Goal: Transaction & Acquisition: Purchase product/service

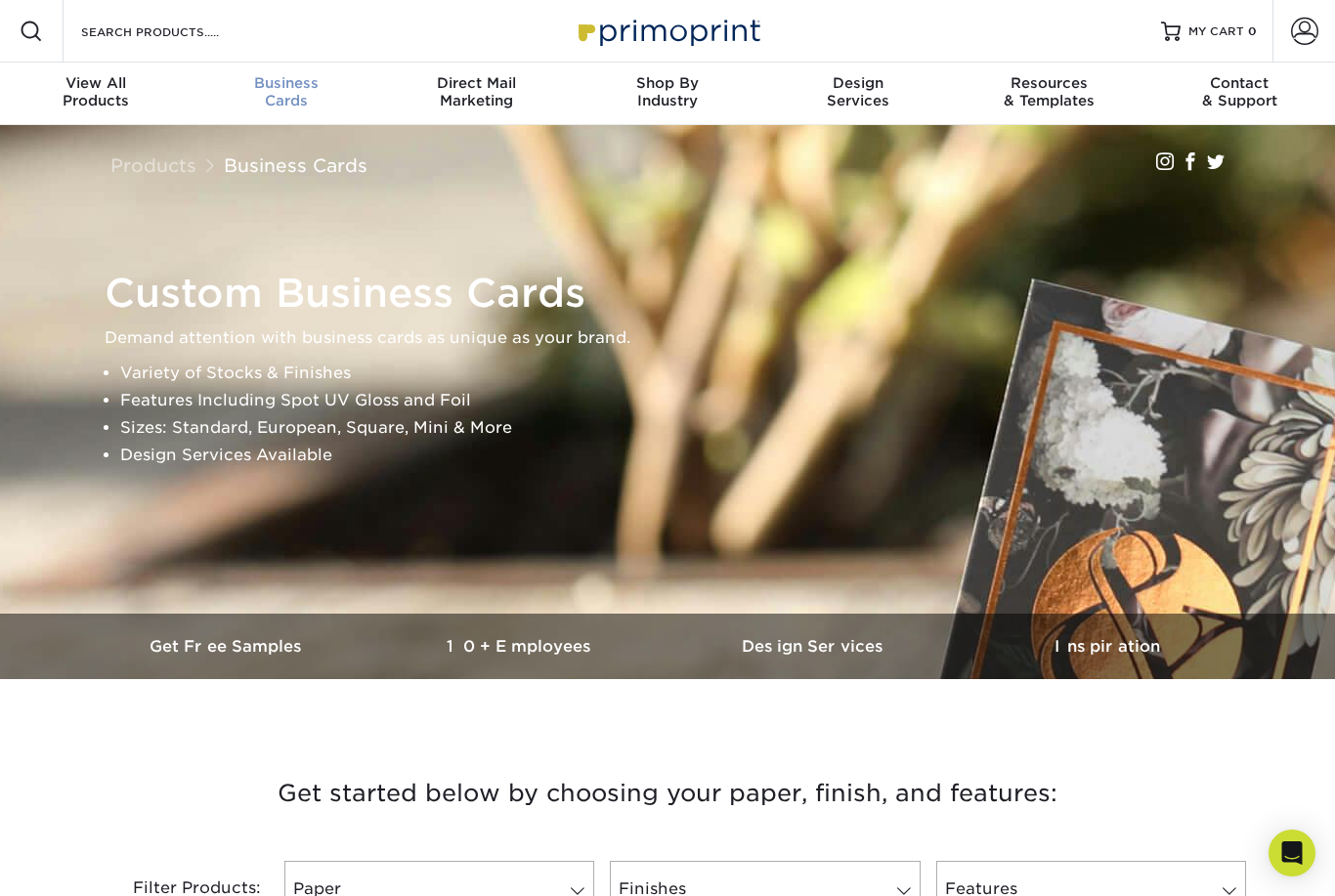
click at [285, 80] on span "Business" at bounding box center [285, 83] width 190 height 18
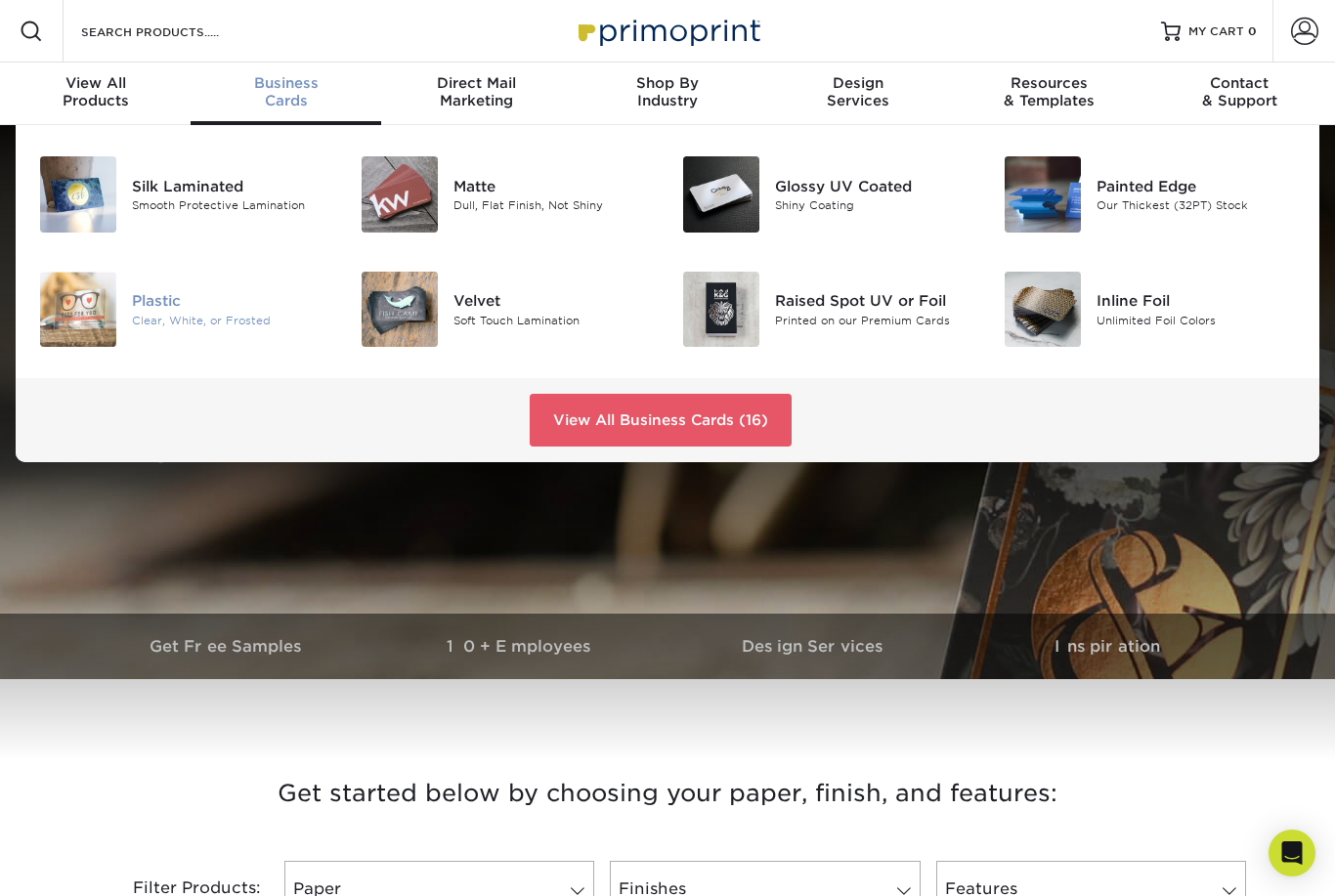
click at [102, 295] on img at bounding box center [77, 309] width 76 height 76
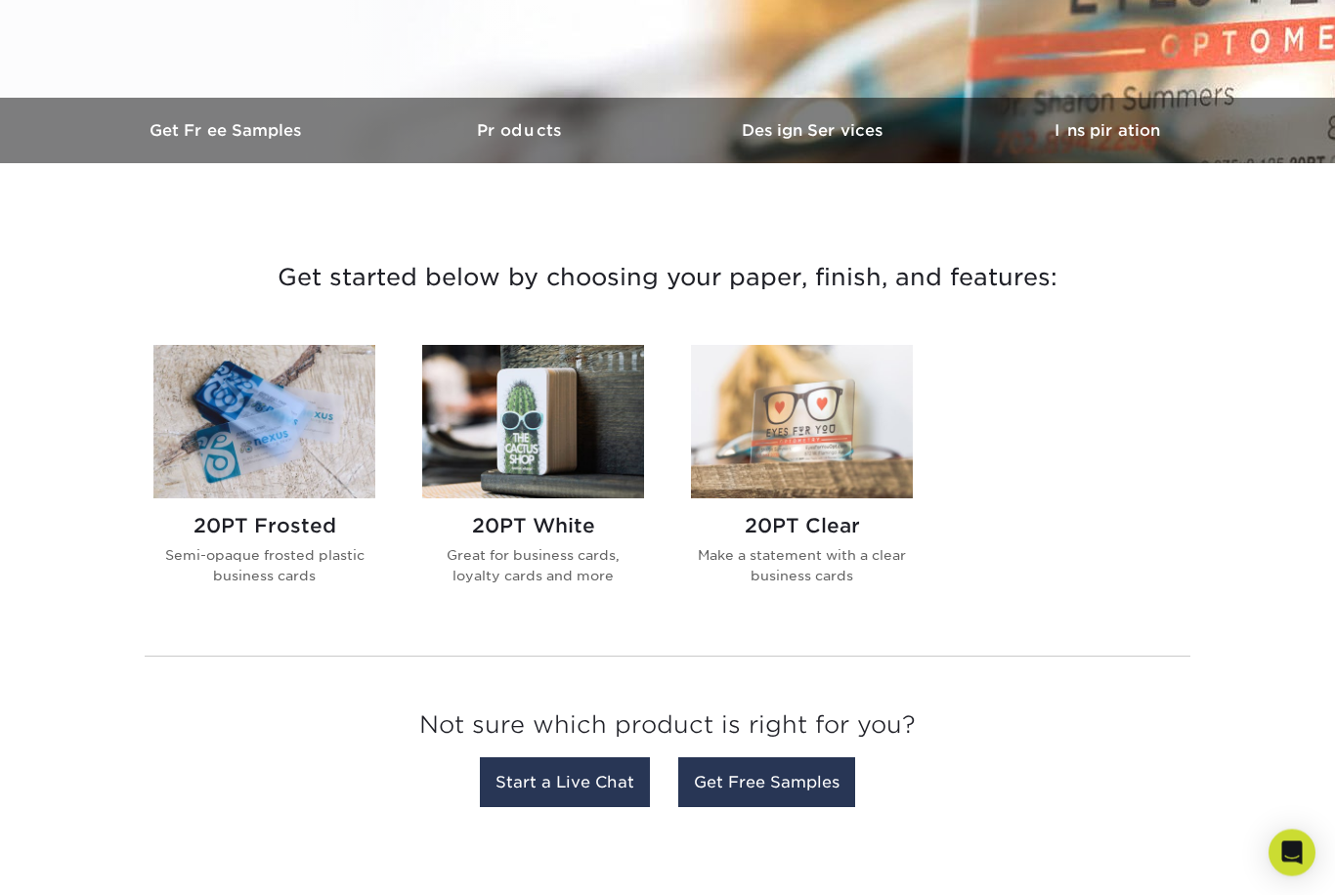
scroll to position [519, 0]
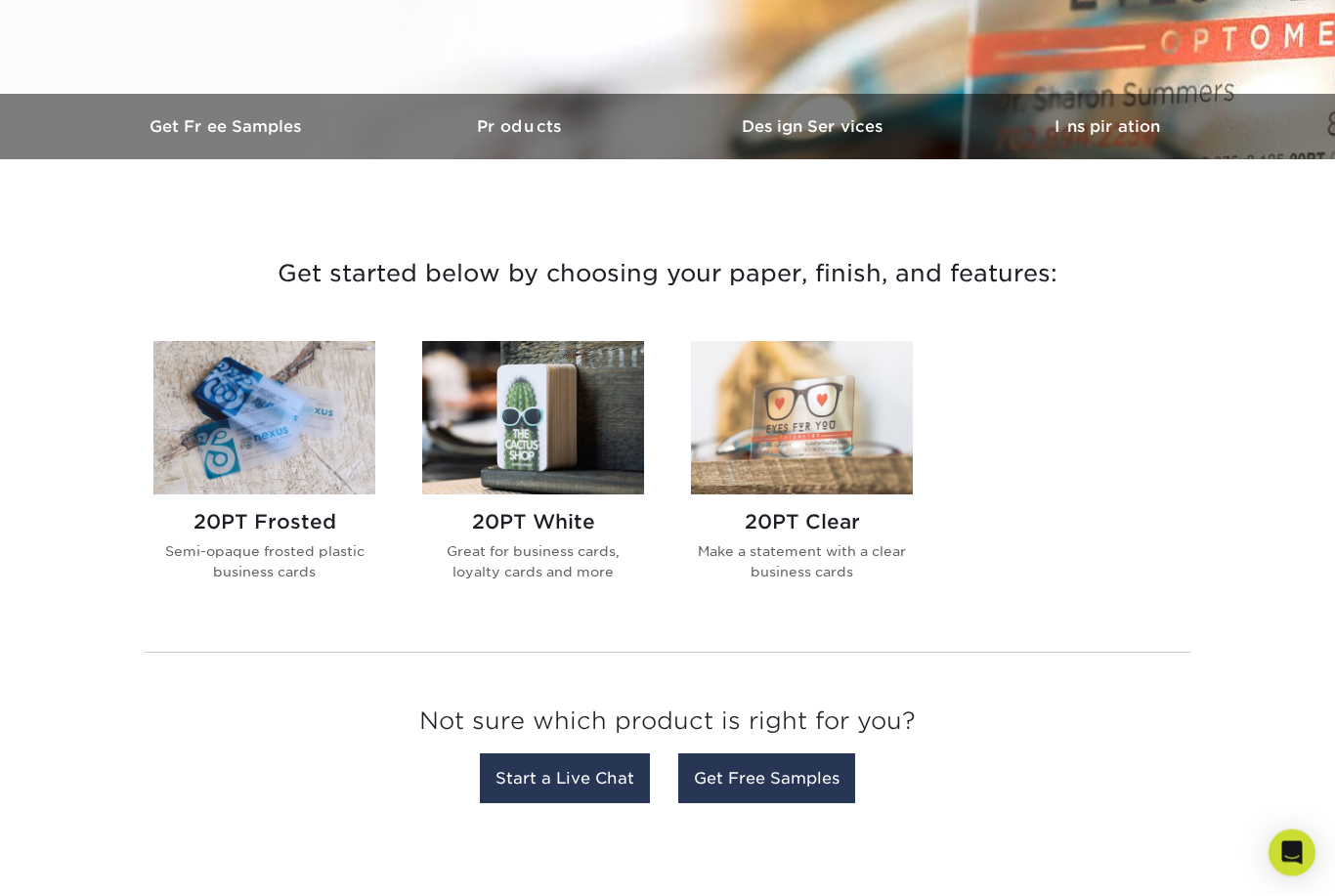
click at [255, 507] on div "20PT Frosted Semi-opaque frosted plastic business cards" at bounding box center [264, 553] width 222 height 118
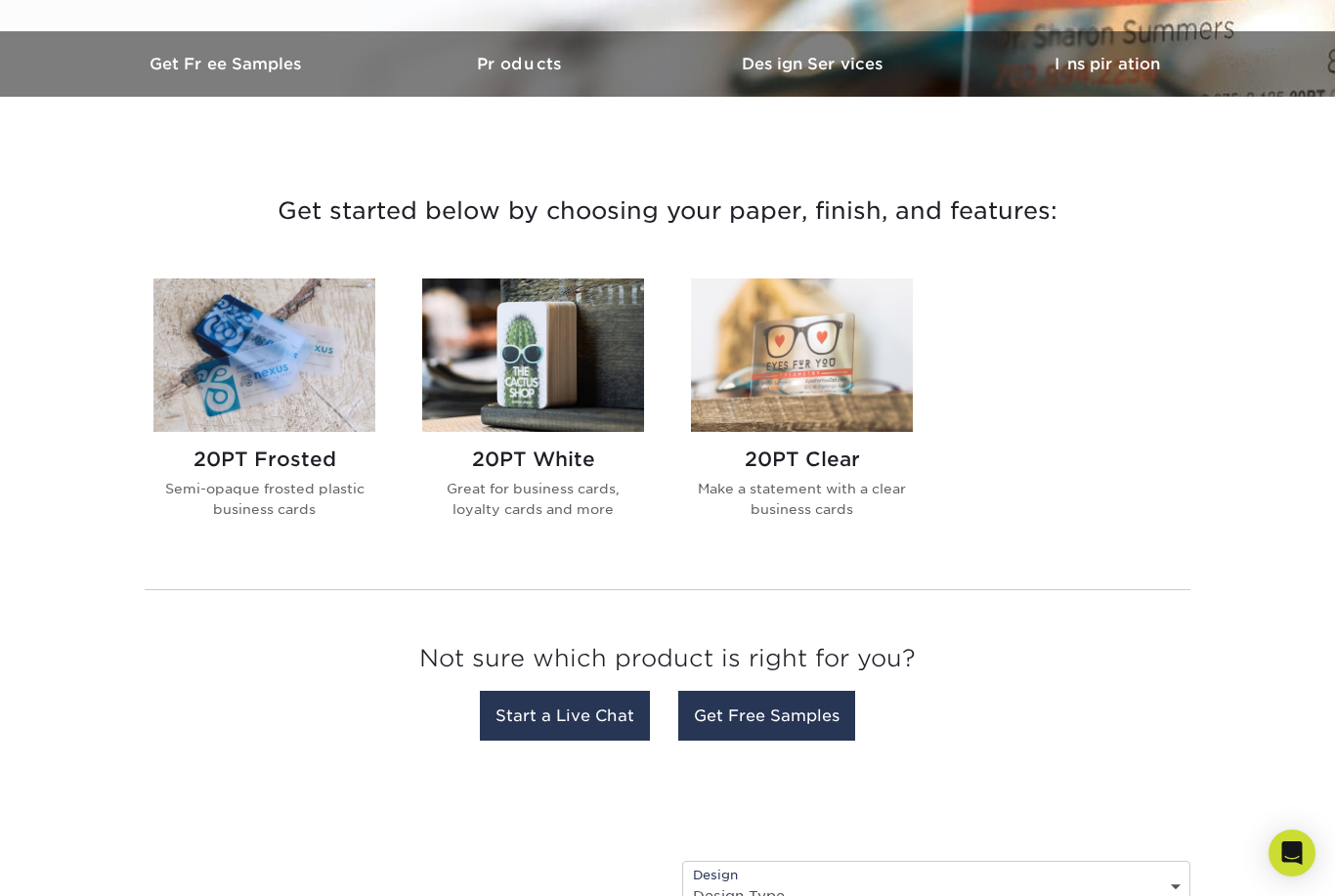
click at [821, 398] on img at bounding box center [802, 354] width 222 height 153
click at [285, 369] on img at bounding box center [264, 354] width 222 height 153
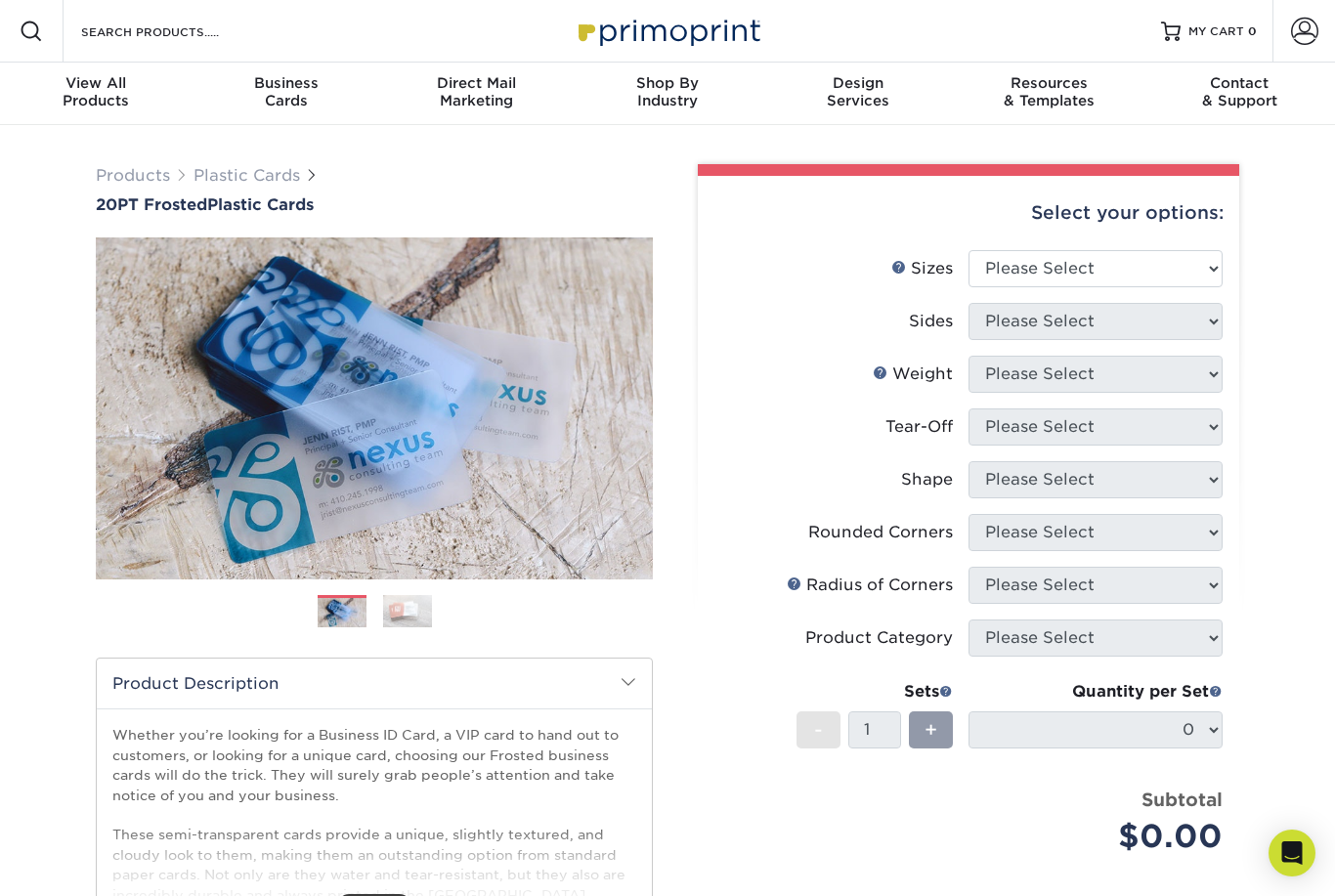
click at [408, 608] on img at bounding box center [407, 611] width 49 height 35
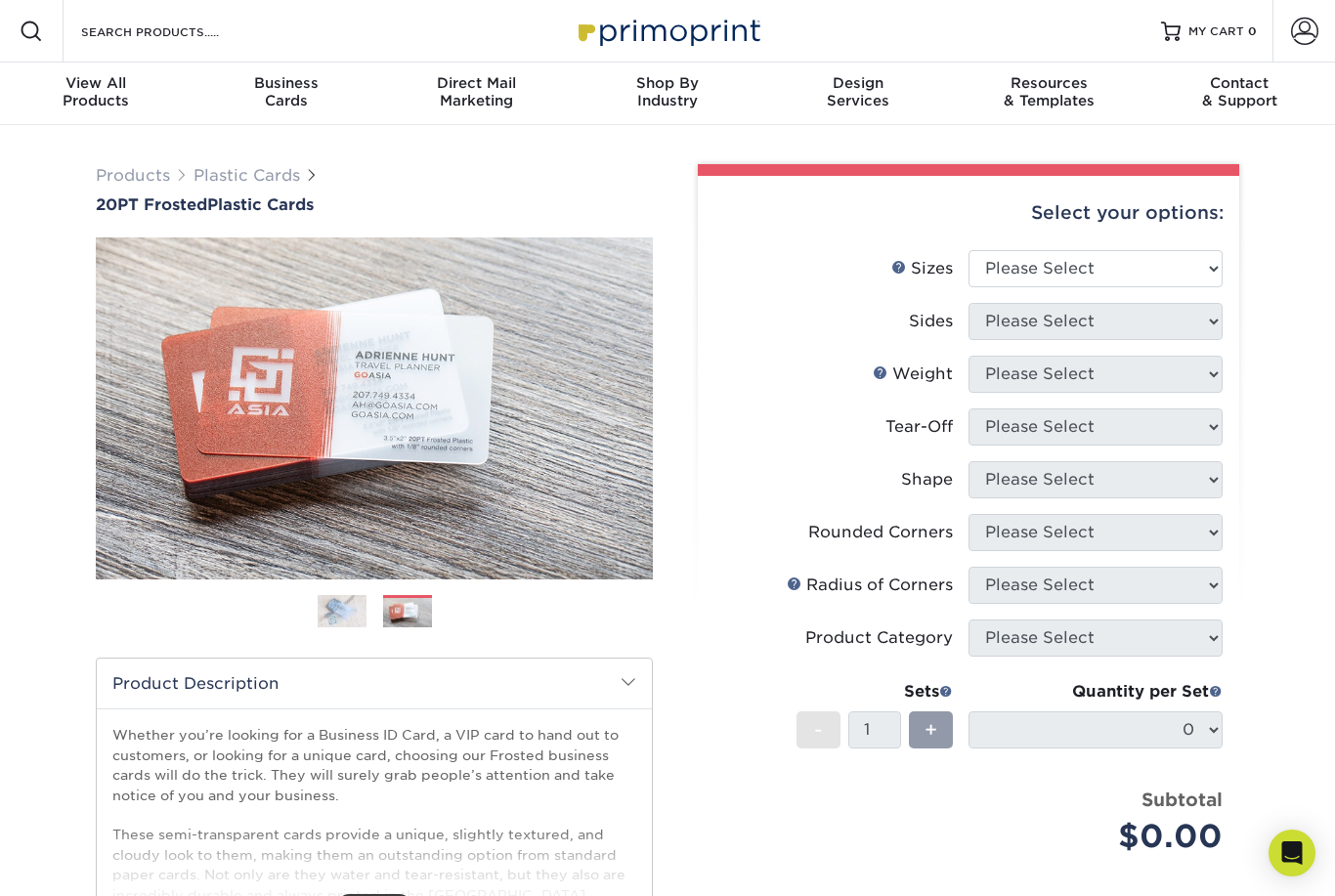
click at [245, 162] on div "Products Plastic Cards 20PT Frosted Plastic Cards ." at bounding box center [668, 631] width 1173 height 965
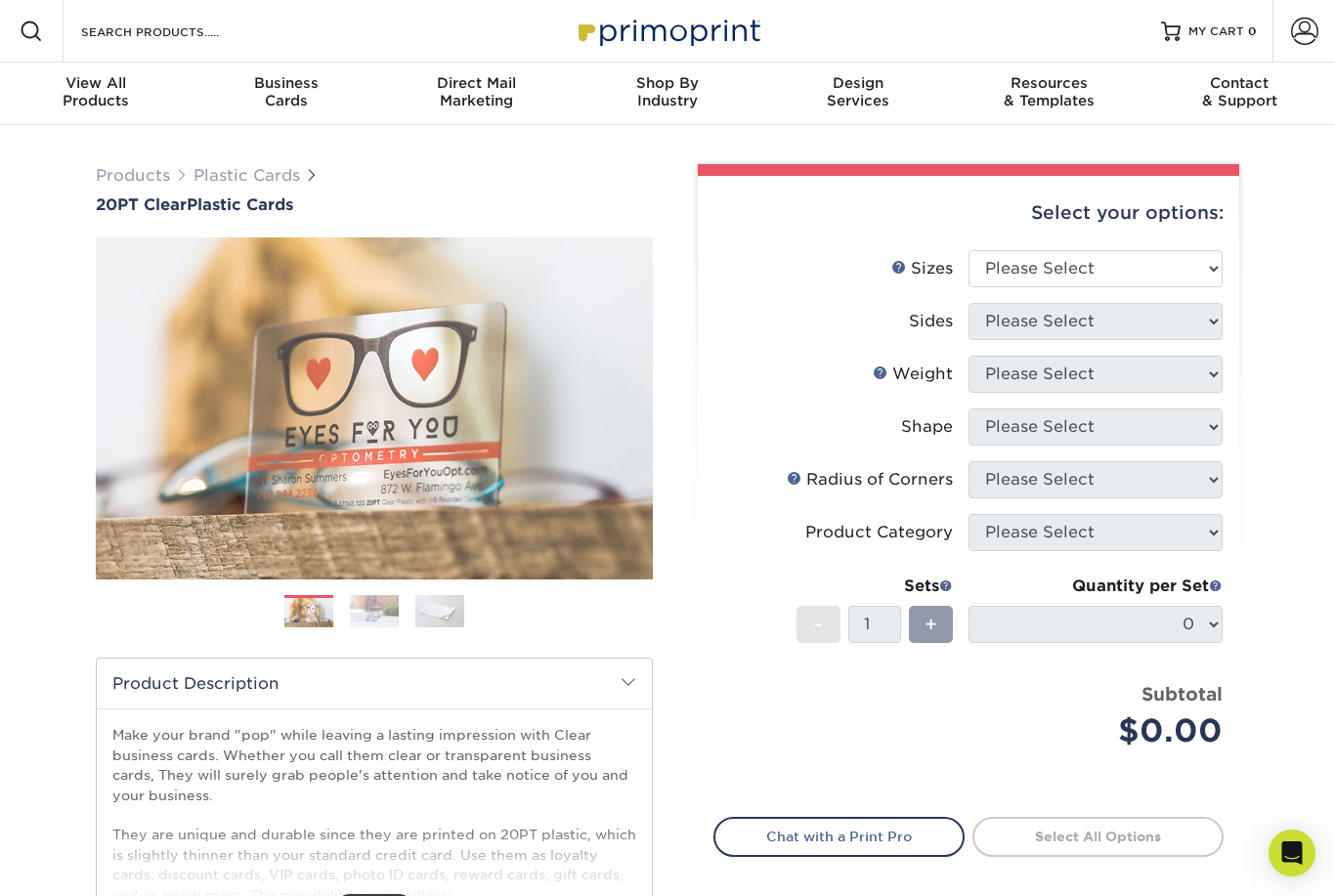
click at [381, 604] on img at bounding box center [373, 611] width 49 height 35
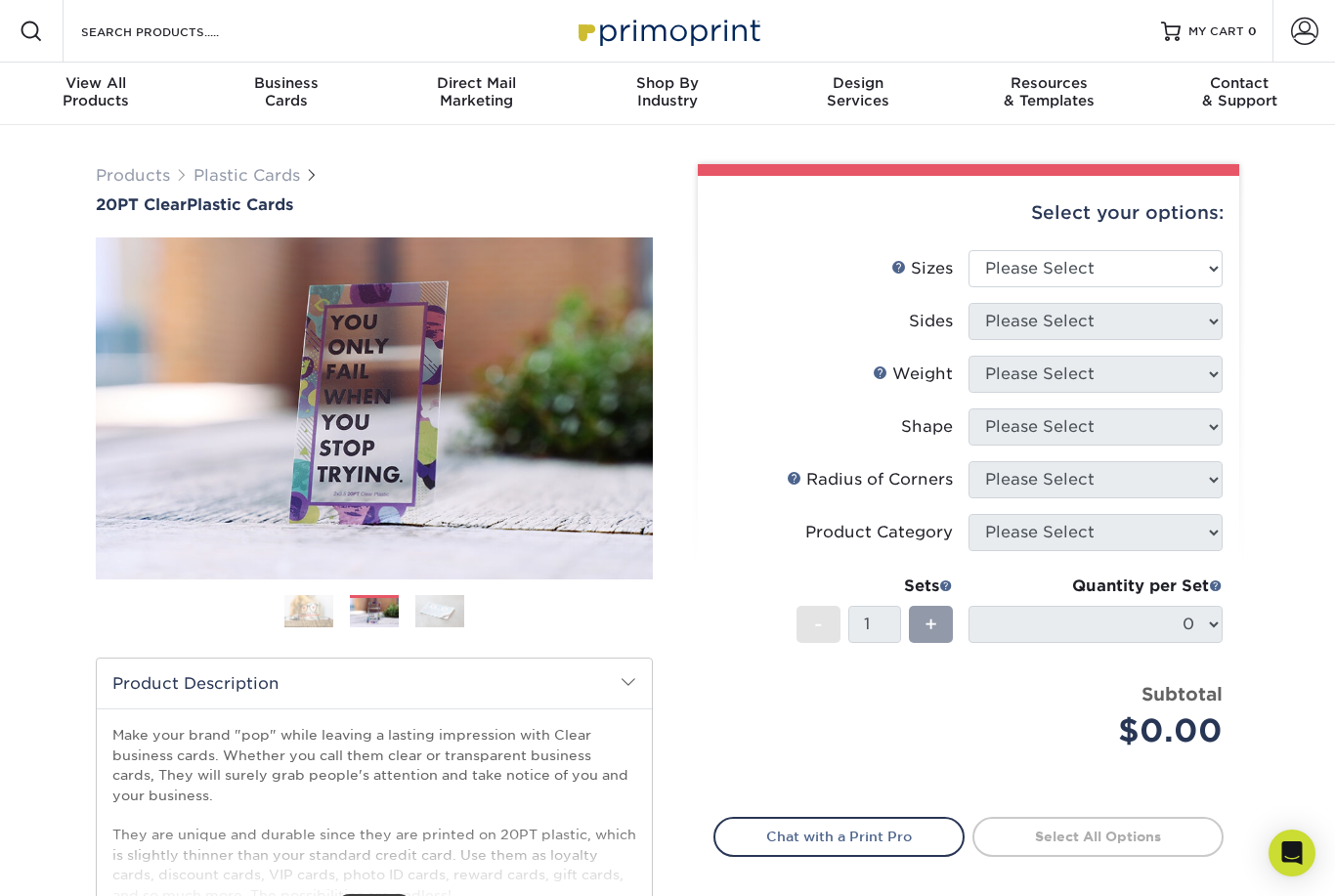
click at [442, 598] on img at bounding box center [439, 611] width 49 height 35
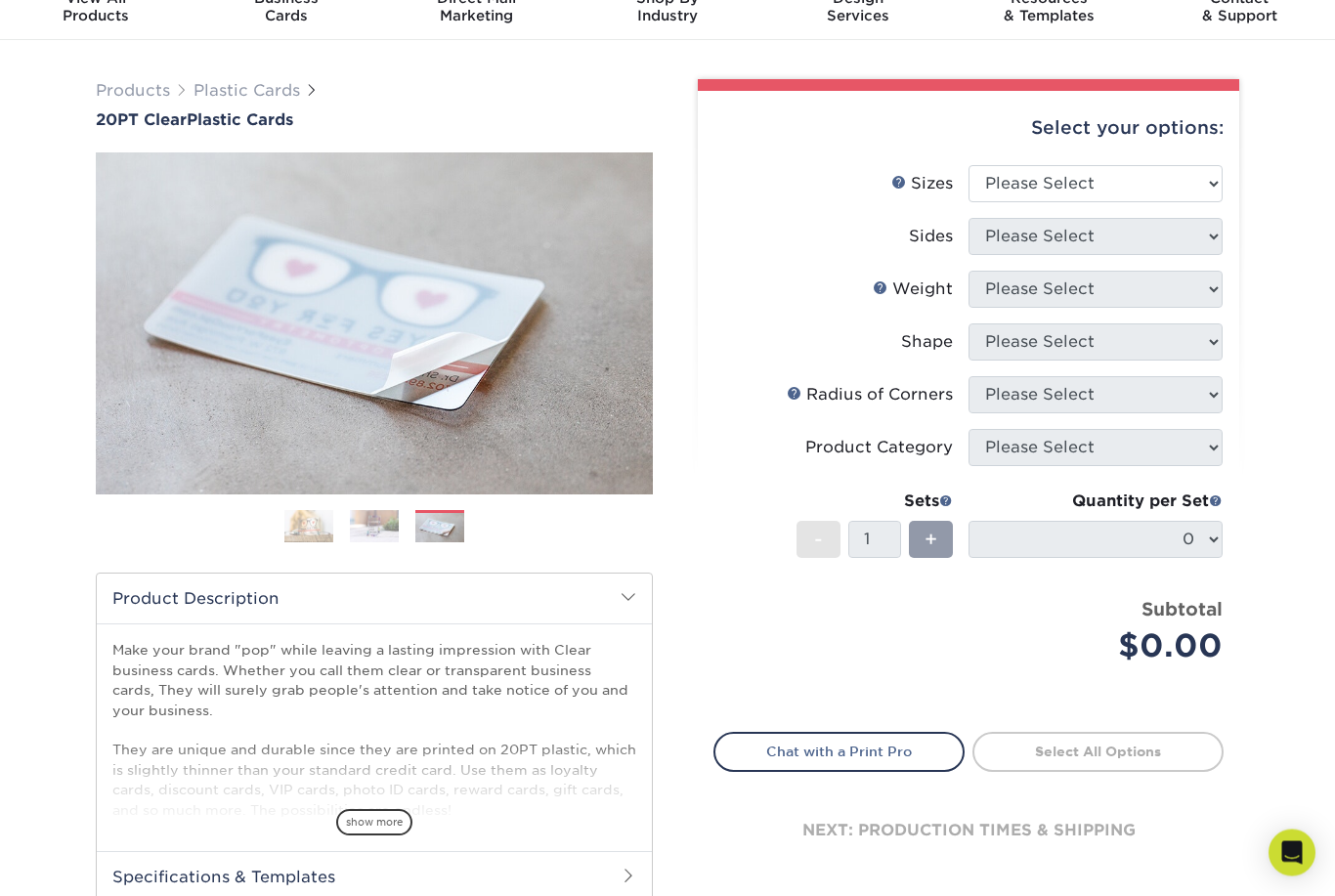
scroll to position [86, 0]
click at [641, 331] on link "Next" at bounding box center [623, 322] width 39 height 39
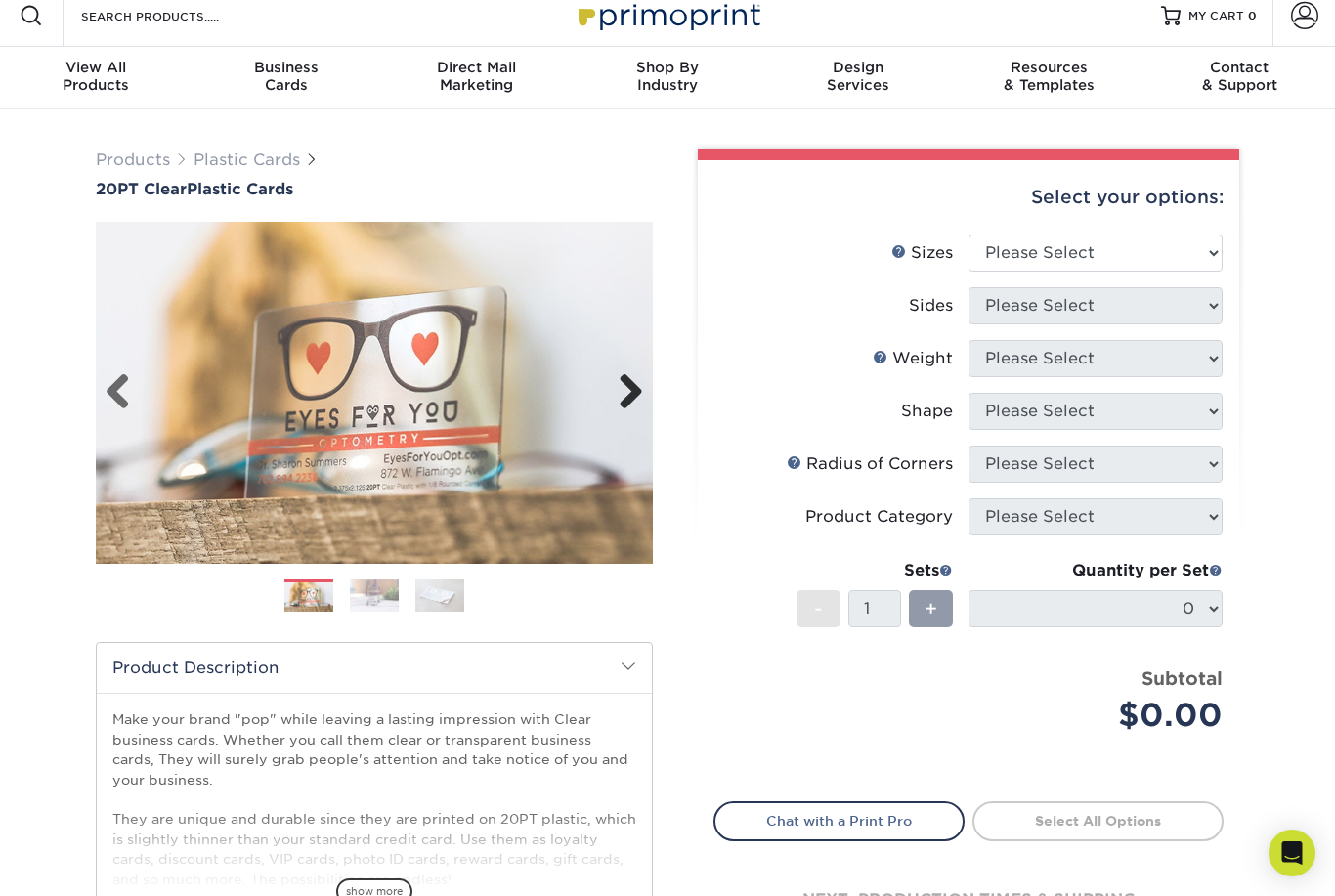
scroll to position [24, 0]
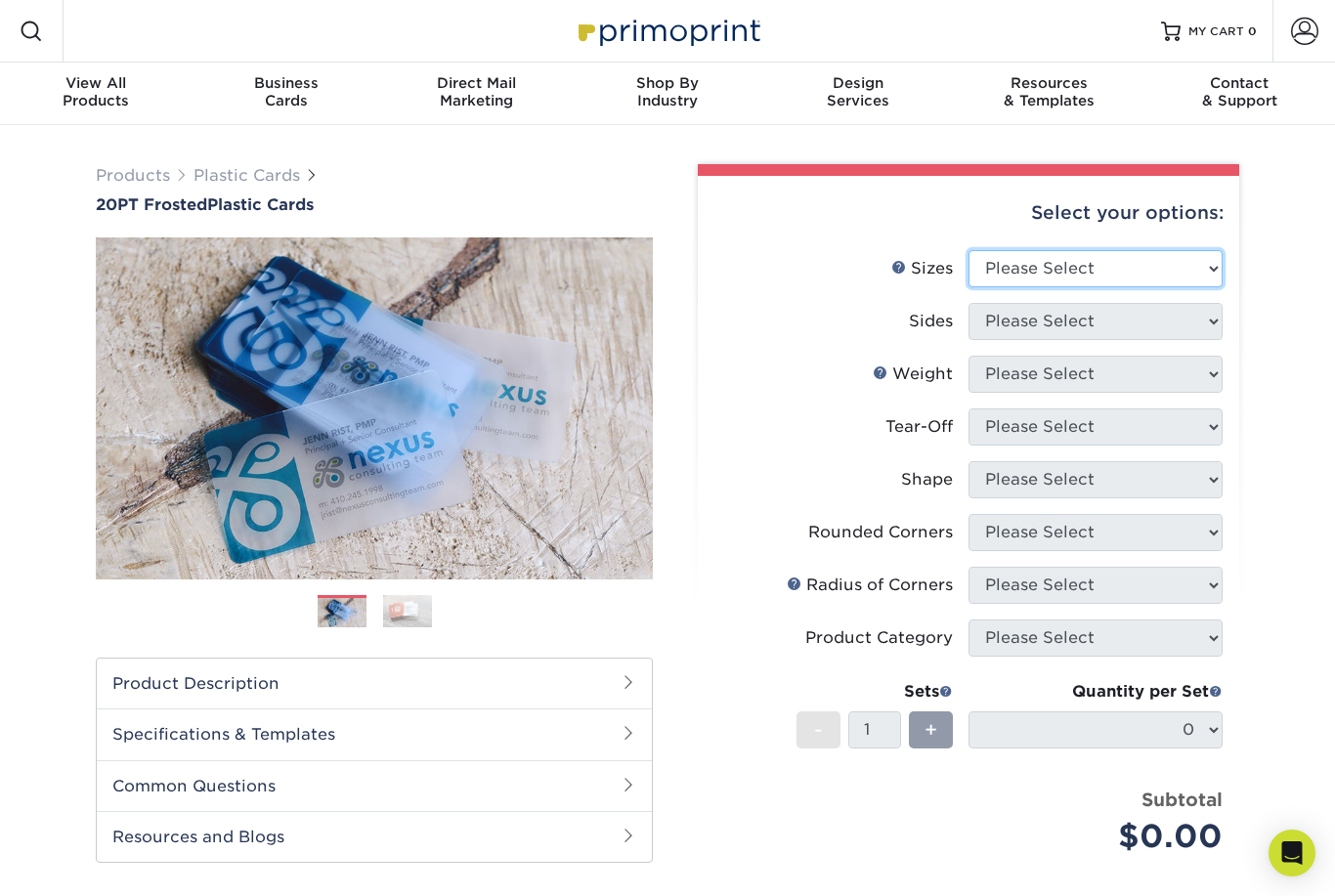
click at [1205, 253] on select "Please Select 2" x 3.5" 2" x 8" 2.12" x 3.375" 2.5" x 2.5" 4.25" x 6"" at bounding box center [1095, 268] width 255 height 37
select select "2.12x3.38"
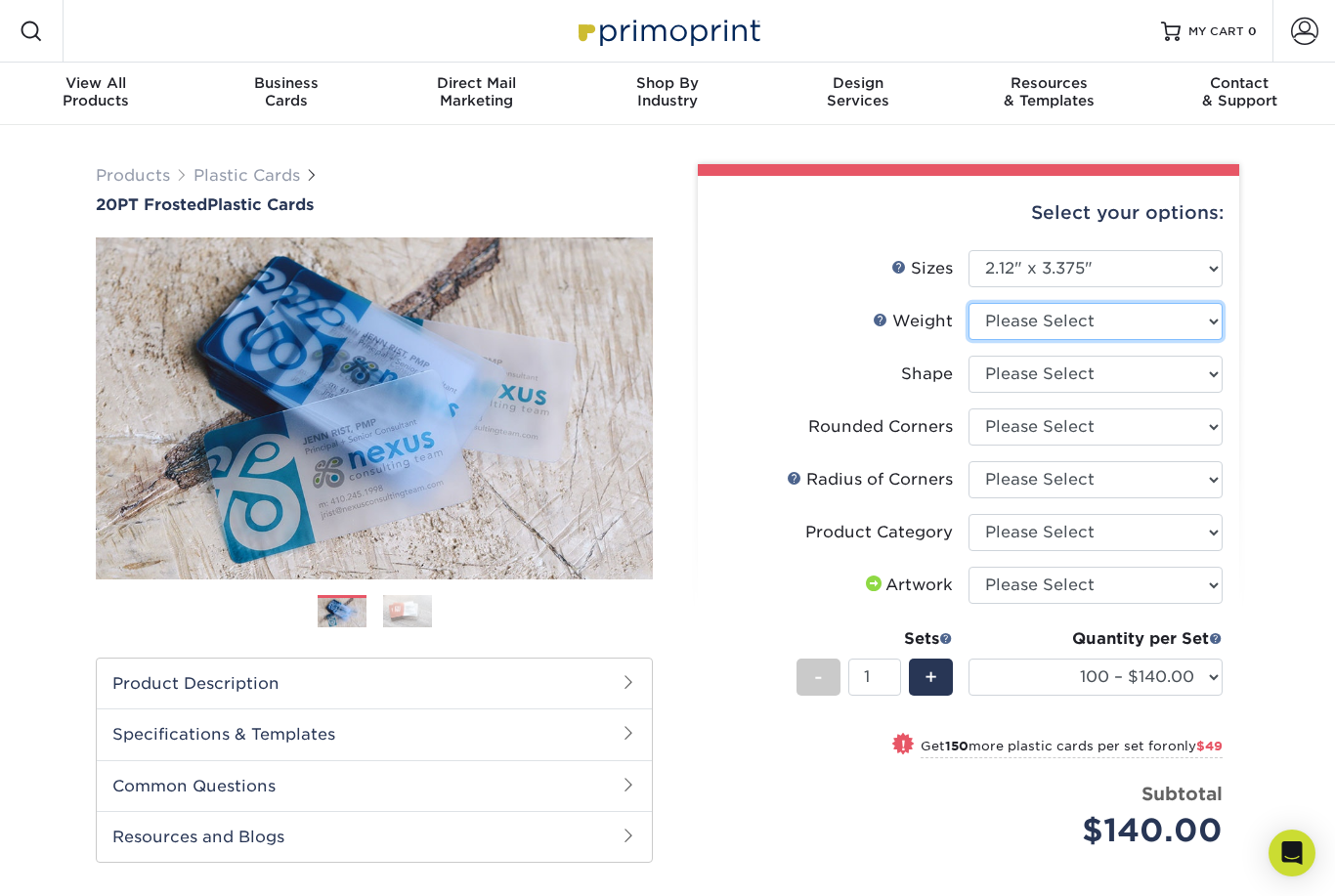
select select "20PT Frosted Plastic"
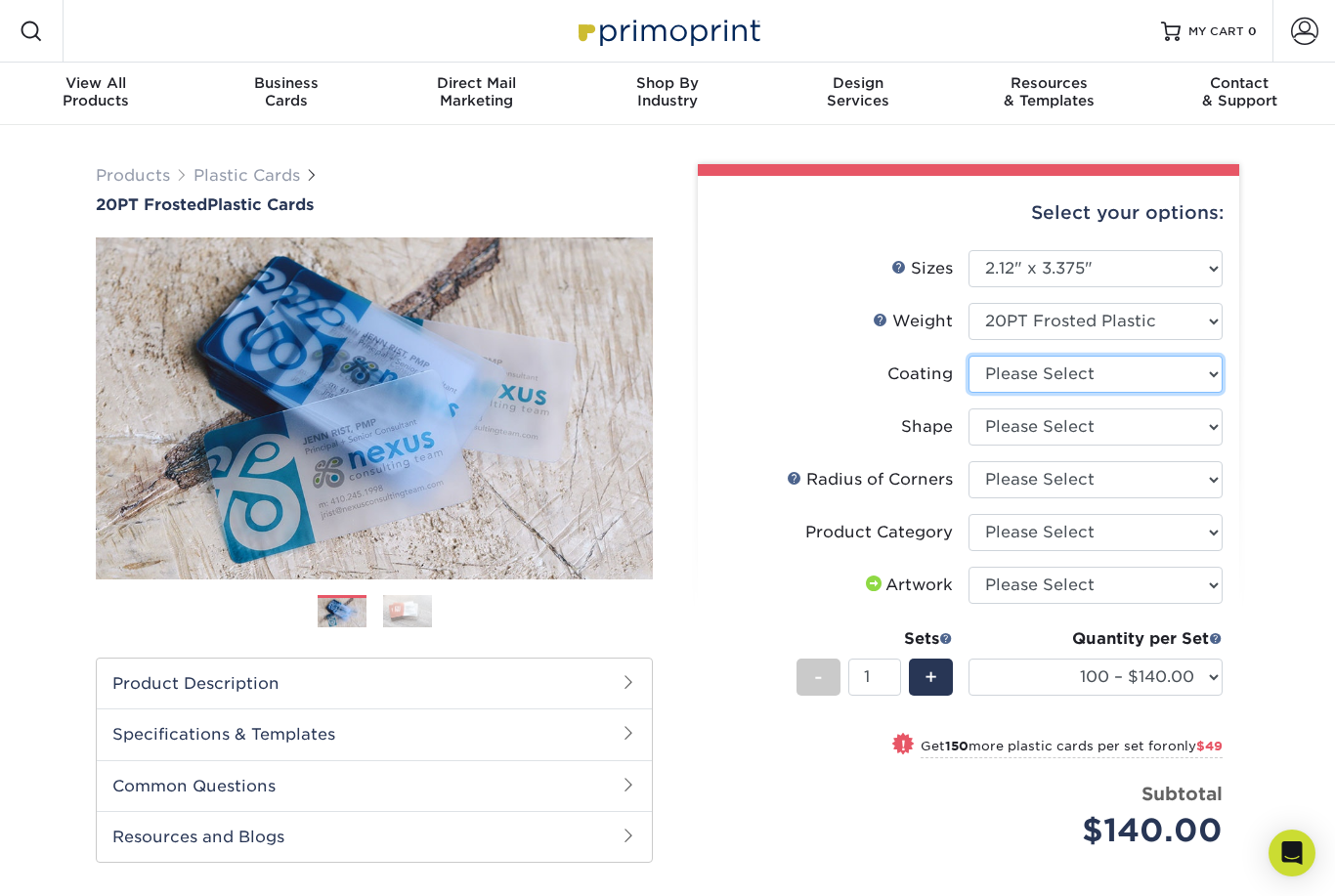
select select "3e7618de-abca-4bda-9f97-8b9129e913d8"
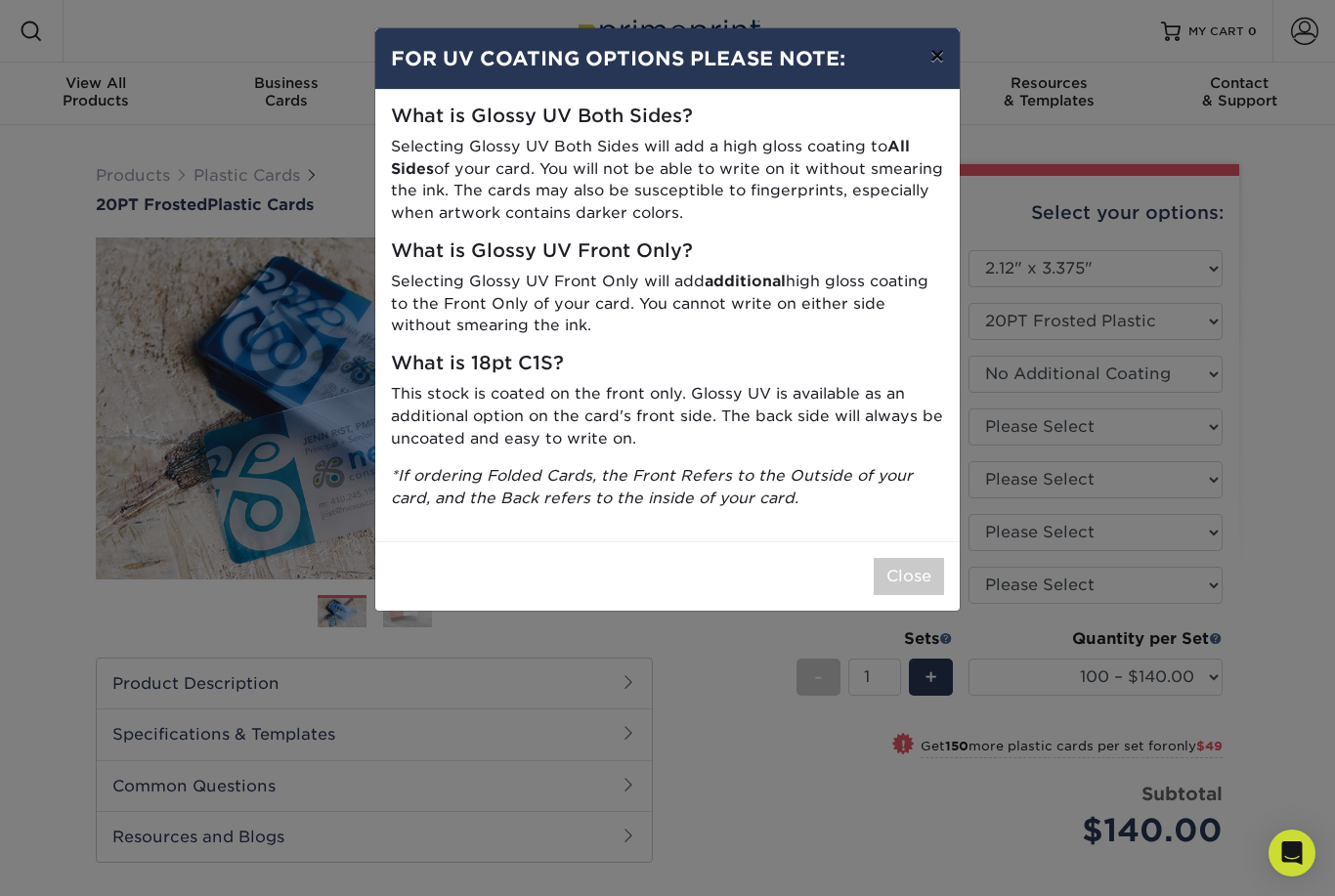
click at [923, 54] on button "×" at bounding box center [937, 55] width 45 height 54
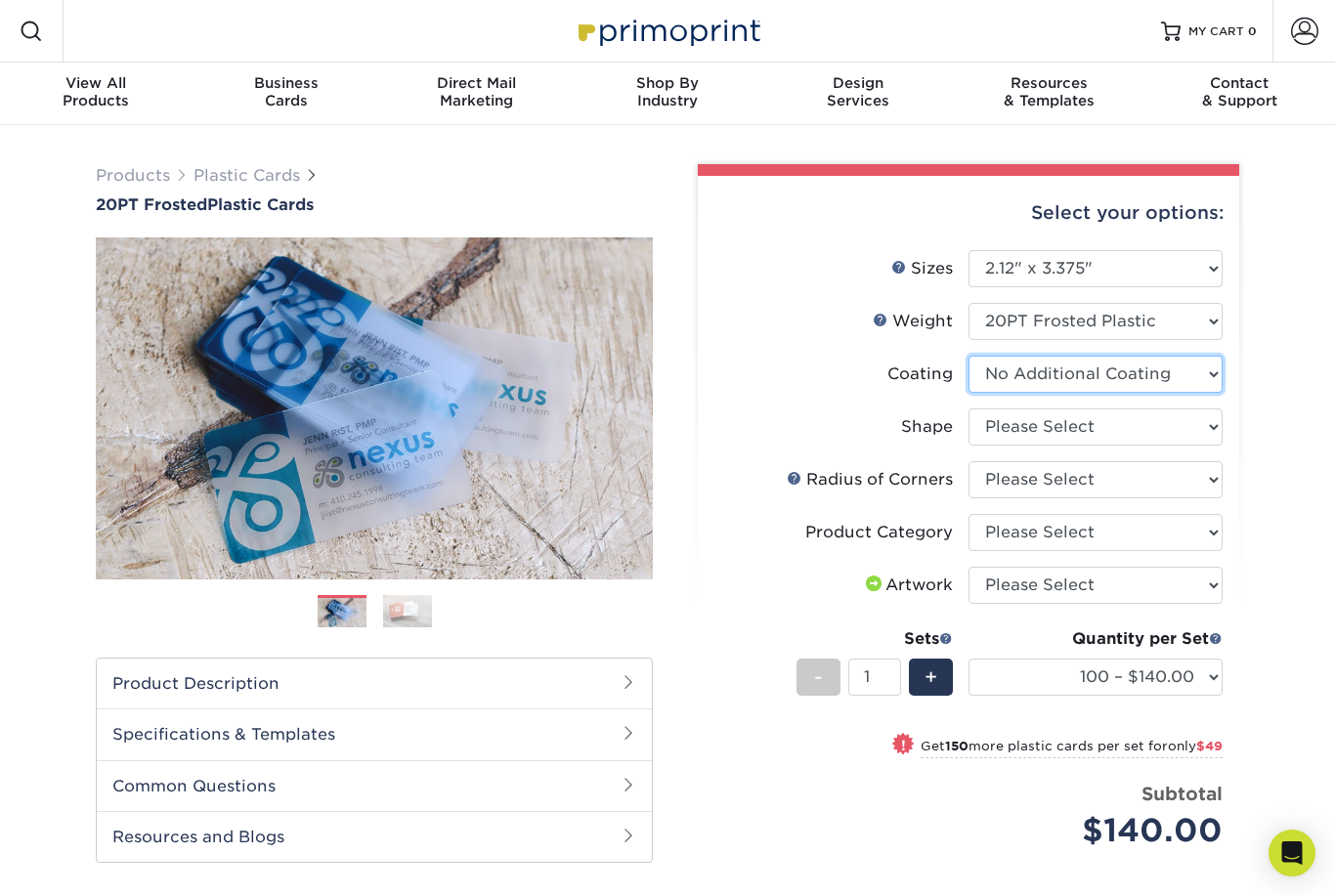
click at [1176, 374] on select at bounding box center [1095, 373] width 255 height 37
click at [1158, 420] on select "Please Select Standard" at bounding box center [1095, 426] width 255 height 37
select select "standard"
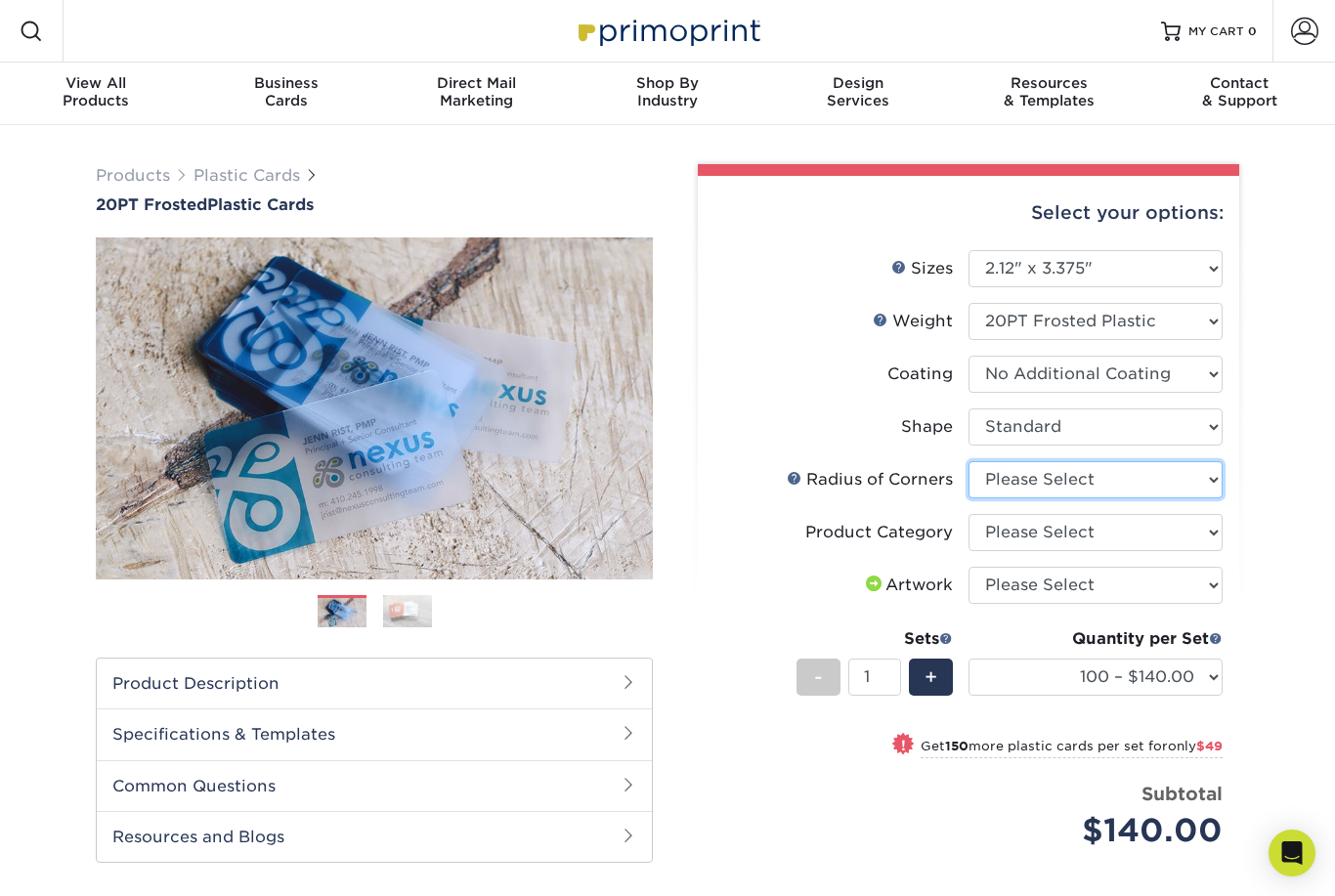
click at [1100, 477] on select "Please Select Rounded 1/8" Rounded 1/4"" at bounding box center [1095, 479] width 255 height 37
select select "479fbfe7-6a0c-4895-8c9a-81739b7486c9"
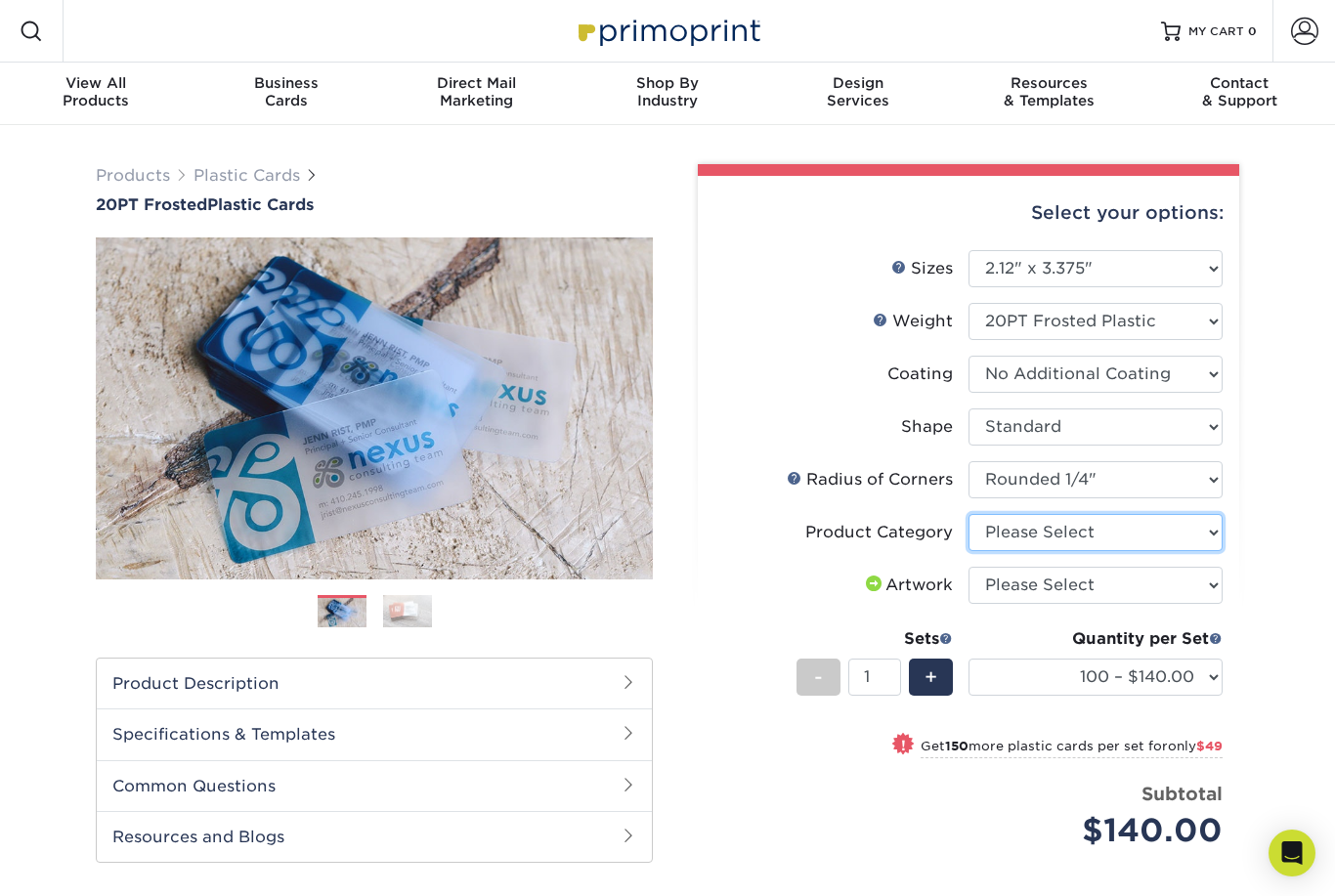
click at [1170, 521] on select "Please Select Business Cards" at bounding box center [1095, 532] width 255 height 37
select select "3b5148f1-0588-4f88-a218-97bcfdce65c1"
click at [1156, 580] on select "Please Select I will upload files I need a design - $100" at bounding box center [1095, 584] width 255 height 37
select select "upload"
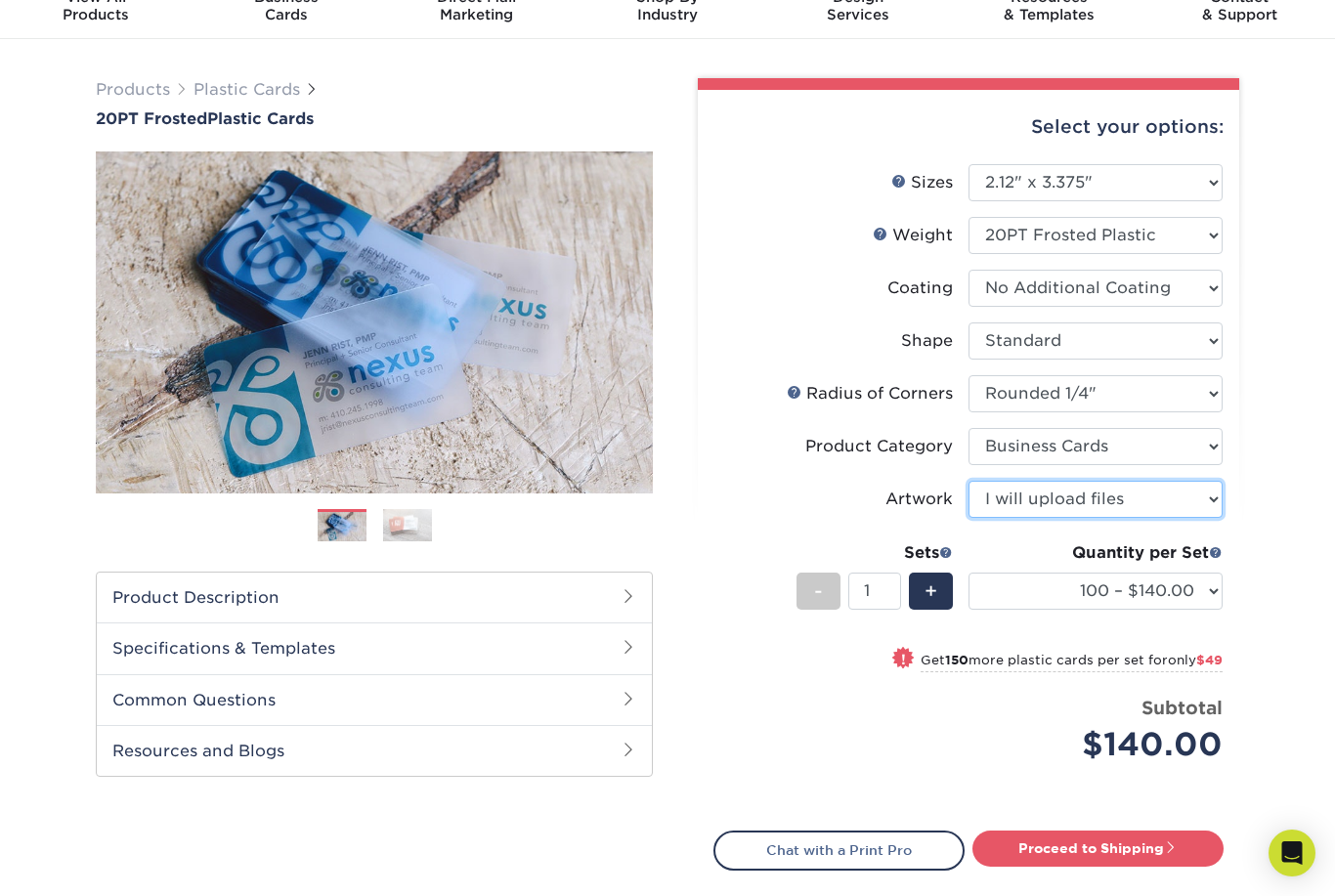
scroll to position [104, 0]
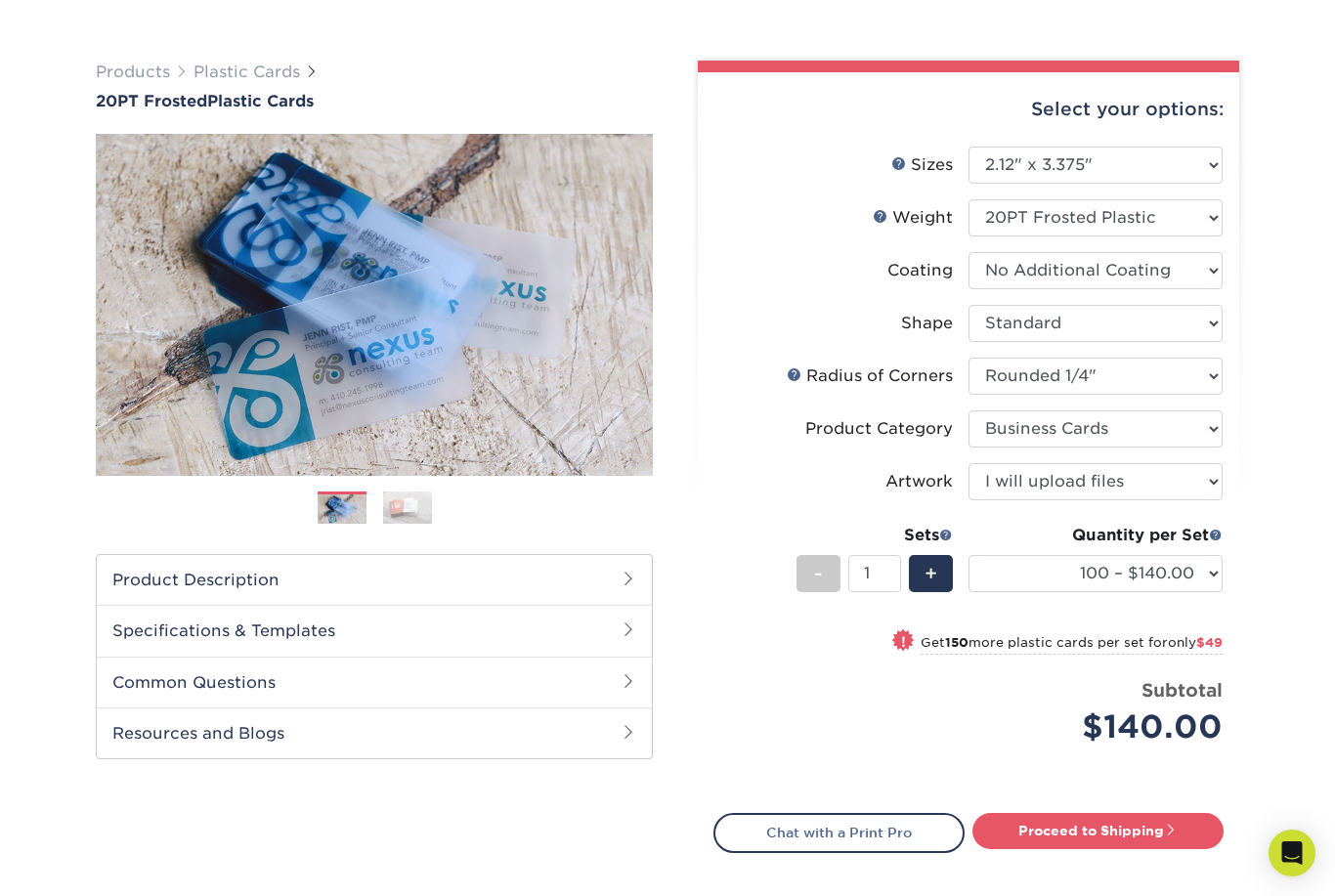
click at [265, 611] on h2 "Specifications & Templates" at bounding box center [374, 630] width 555 height 50
click at [244, 674] on link "See All Sizes" at bounding box center [225, 681] width 81 height 15
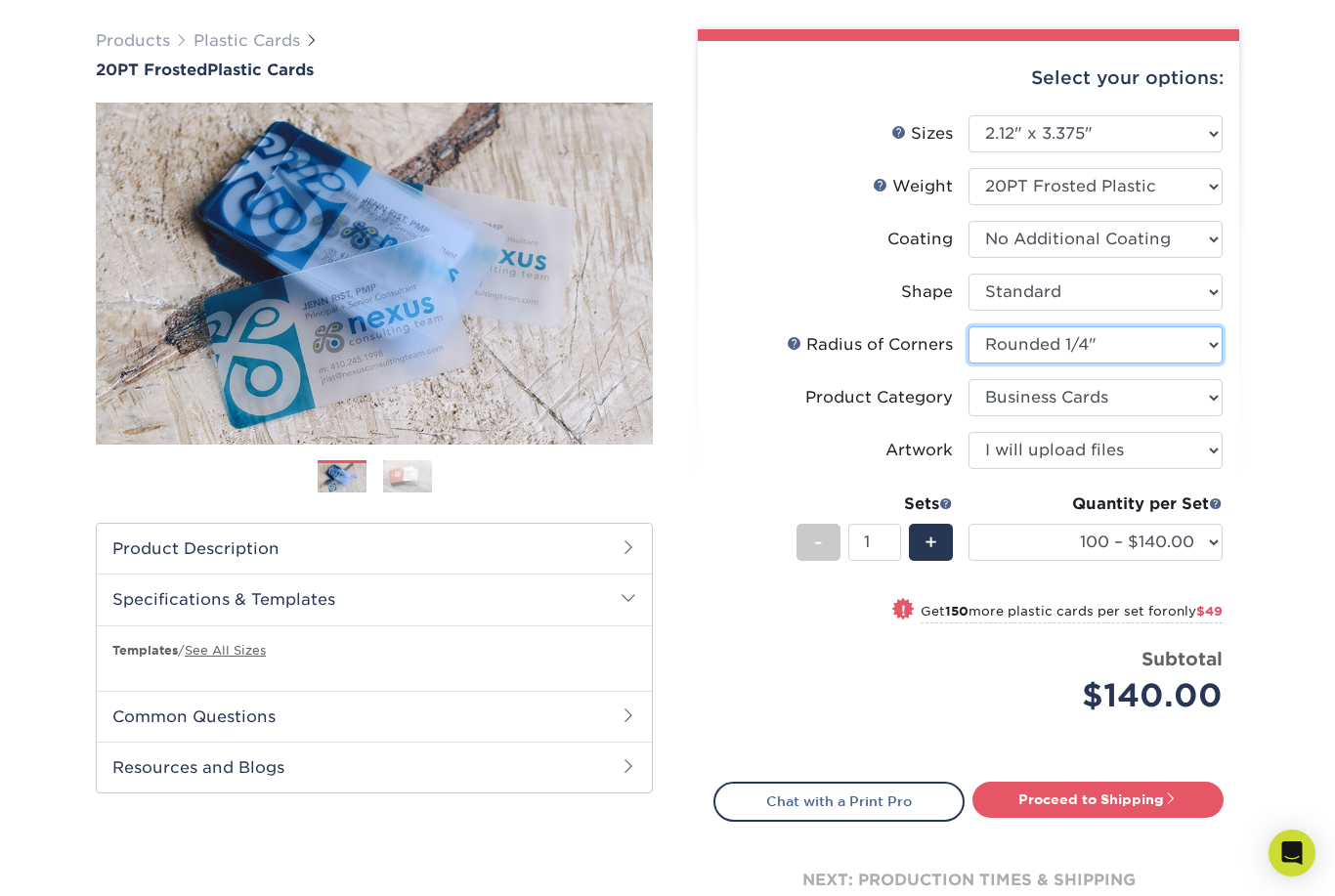
click at [1176, 333] on select "Please Select Rounded 1/8" Rounded 1/4"" at bounding box center [1095, 345] width 255 height 37
select select "589680c7-ee9a-431b-9d12-d7aeb1386a97"
